Goal: Navigation & Orientation: Find specific page/section

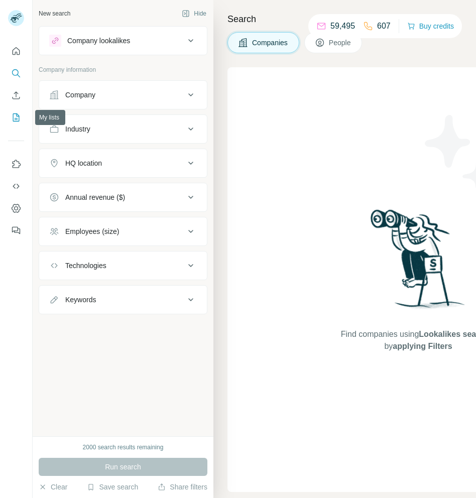
click at [14, 119] on icon "My lists" at bounding box center [16, 117] width 10 height 10
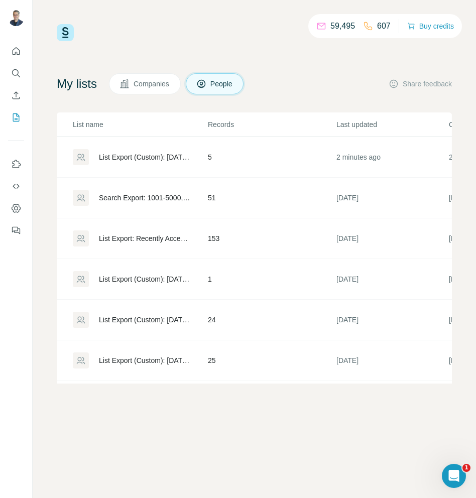
click at [166, 157] on div "List Export (Custom): [DATE] 16:12" at bounding box center [145, 157] width 92 height 10
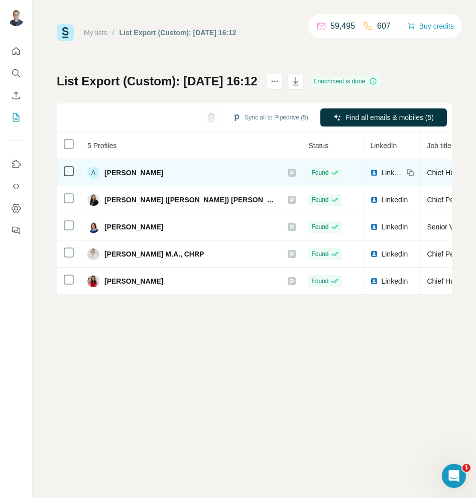
click at [381, 173] on span "LinkedIn" at bounding box center [392, 173] width 22 height 10
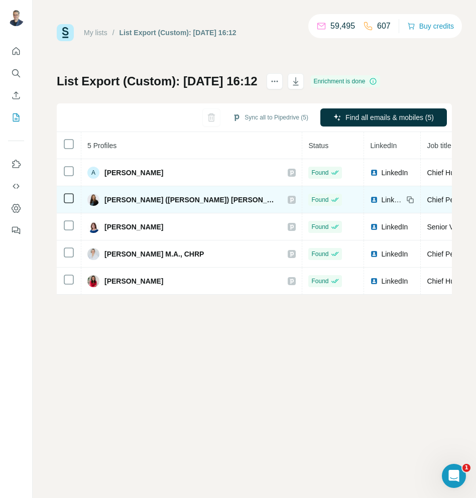
click at [381, 201] on span "LinkedIn" at bounding box center [392, 200] width 22 height 10
